Goal: Obtain resource: Obtain resource

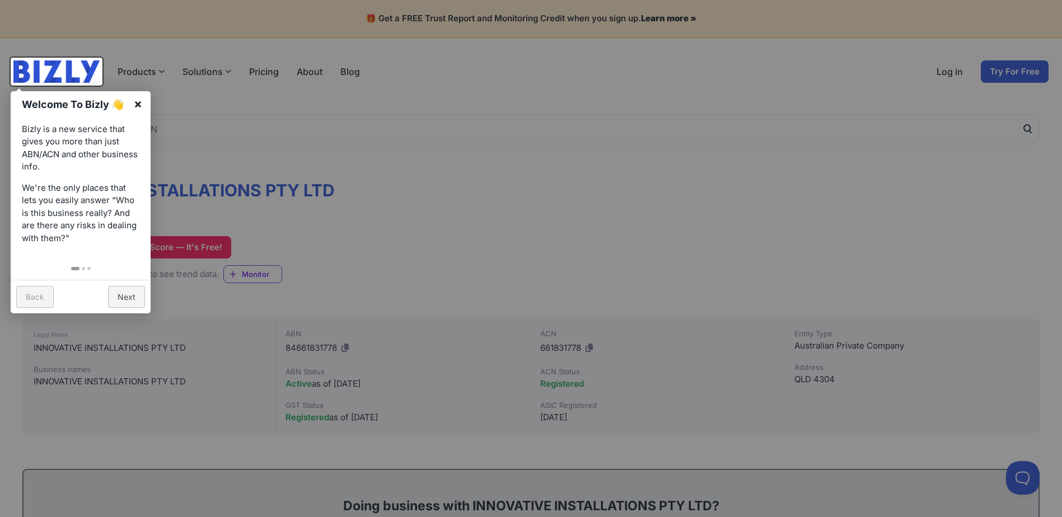
click at [140, 105] on link "×" at bounding box center [137, 103] width 25 height 25
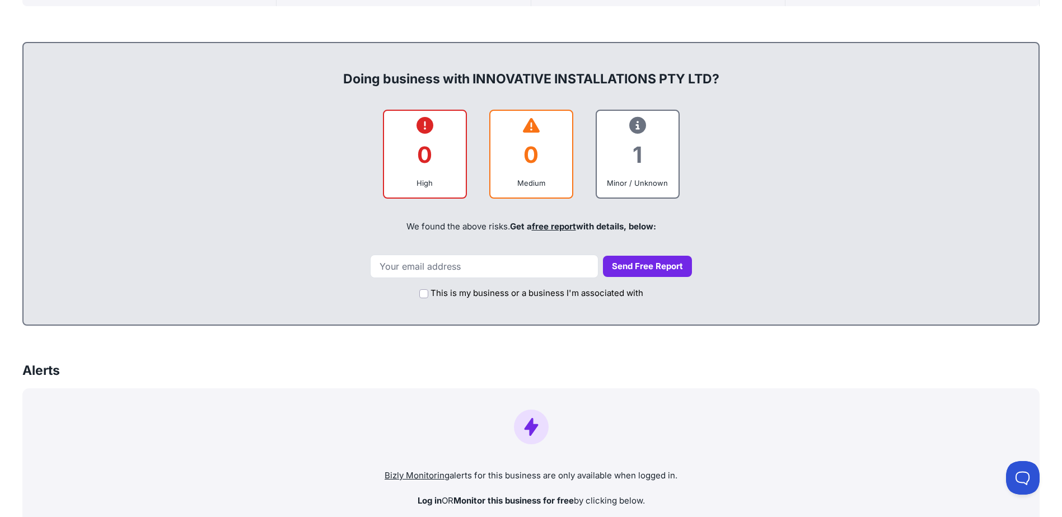
scroll to position [425, 0]
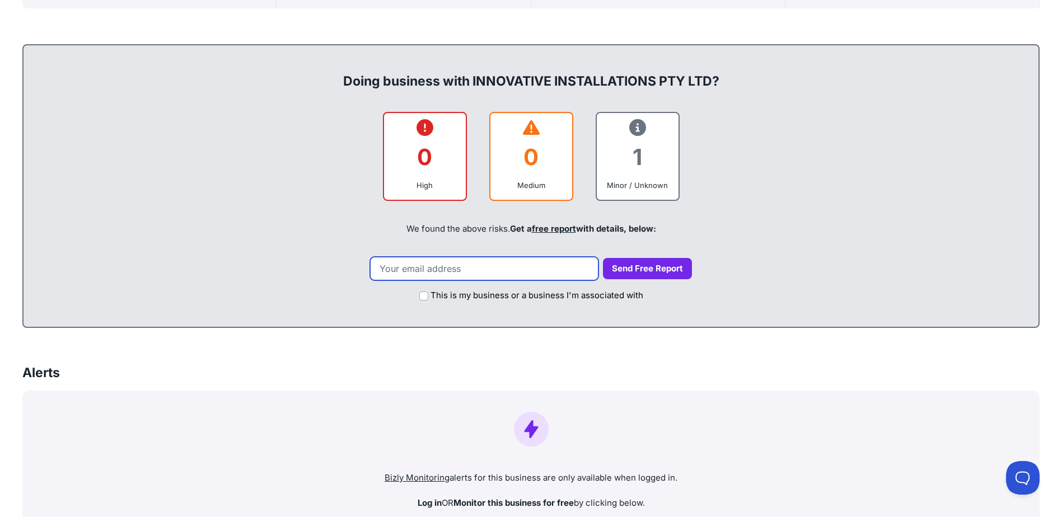
click at [424, 268] on input "email" at bounding box center [484, 269] width 228 height 24
type input "bp.blinkme@gmail.com"
click at [422, 294] on input "This is my business or a business I'm associated with" at bounding box center [423, 296] width 9 height 9
click at [423, 296] on input "This is my business or a business I'm associated with" at bounding box center [423, 296] width 9 height 9
checkbox input "false"
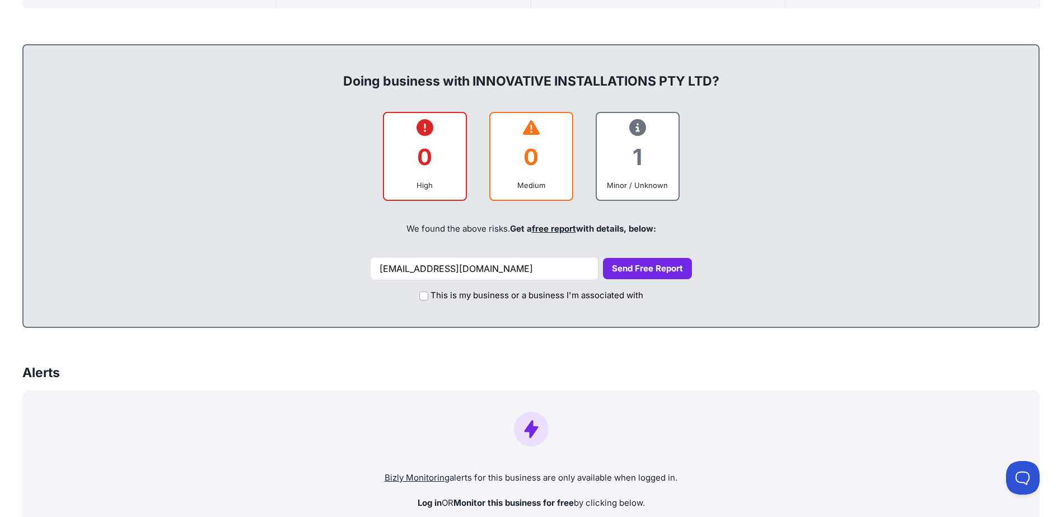
click at [635, 266] on button "Send Free Report" at bounding box center [647, 269] width 89 height 22
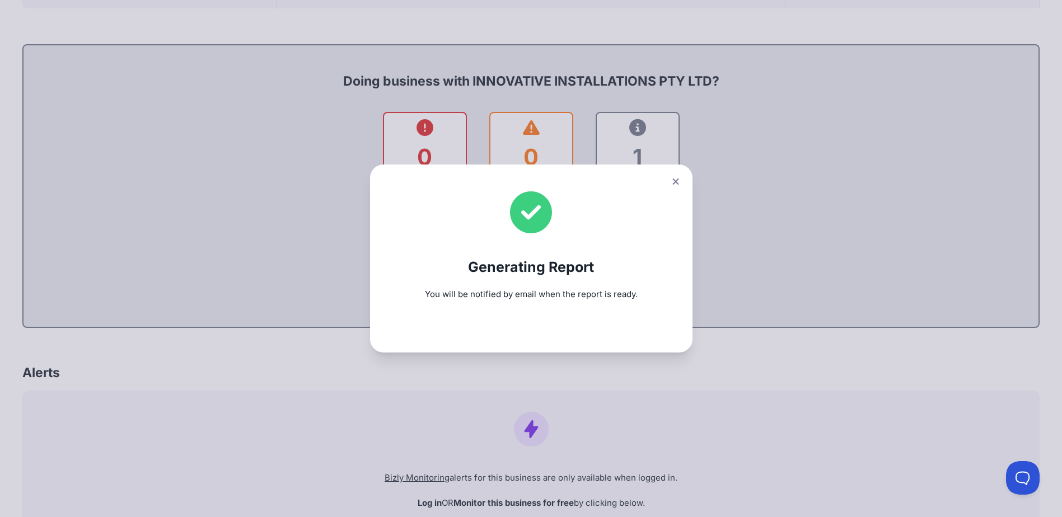
click at [679, 181] on icon at bounding box center [675, 182] width 6 height 6
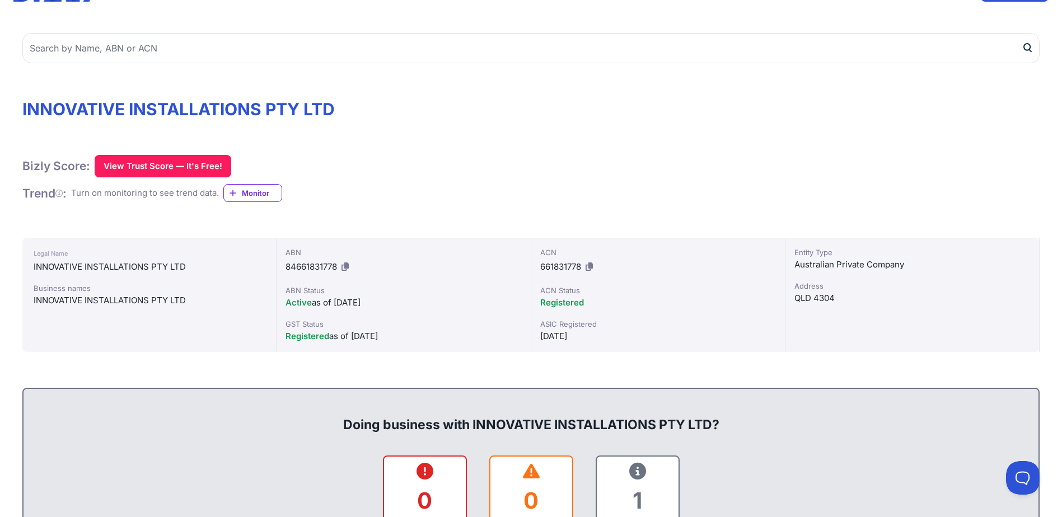
scroll to position [0, 0]
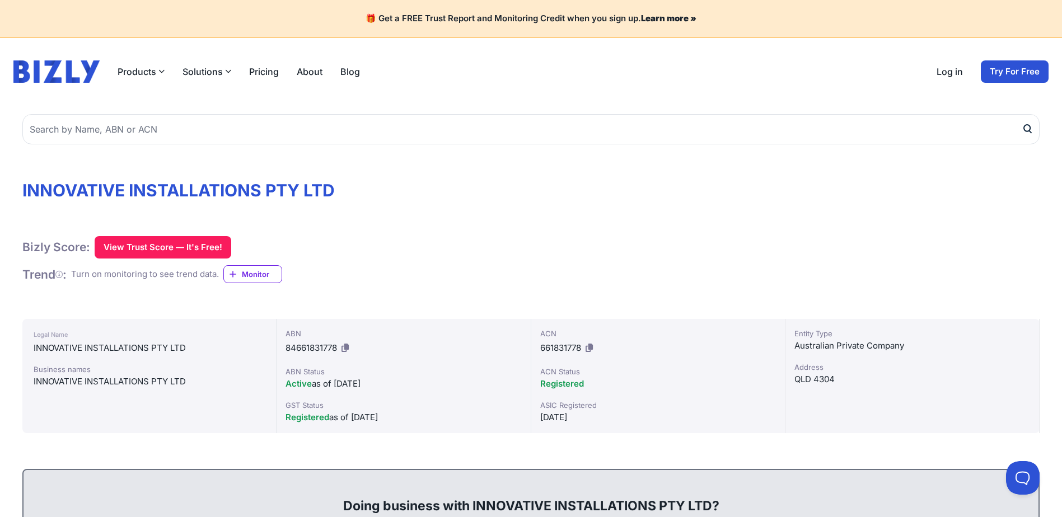
click at [258, 72] on link "Pricing" at bounding box center [264, 71] width 30 height 13
